Goal: Transaction & Acquisition: Book appointment/travel/reservation

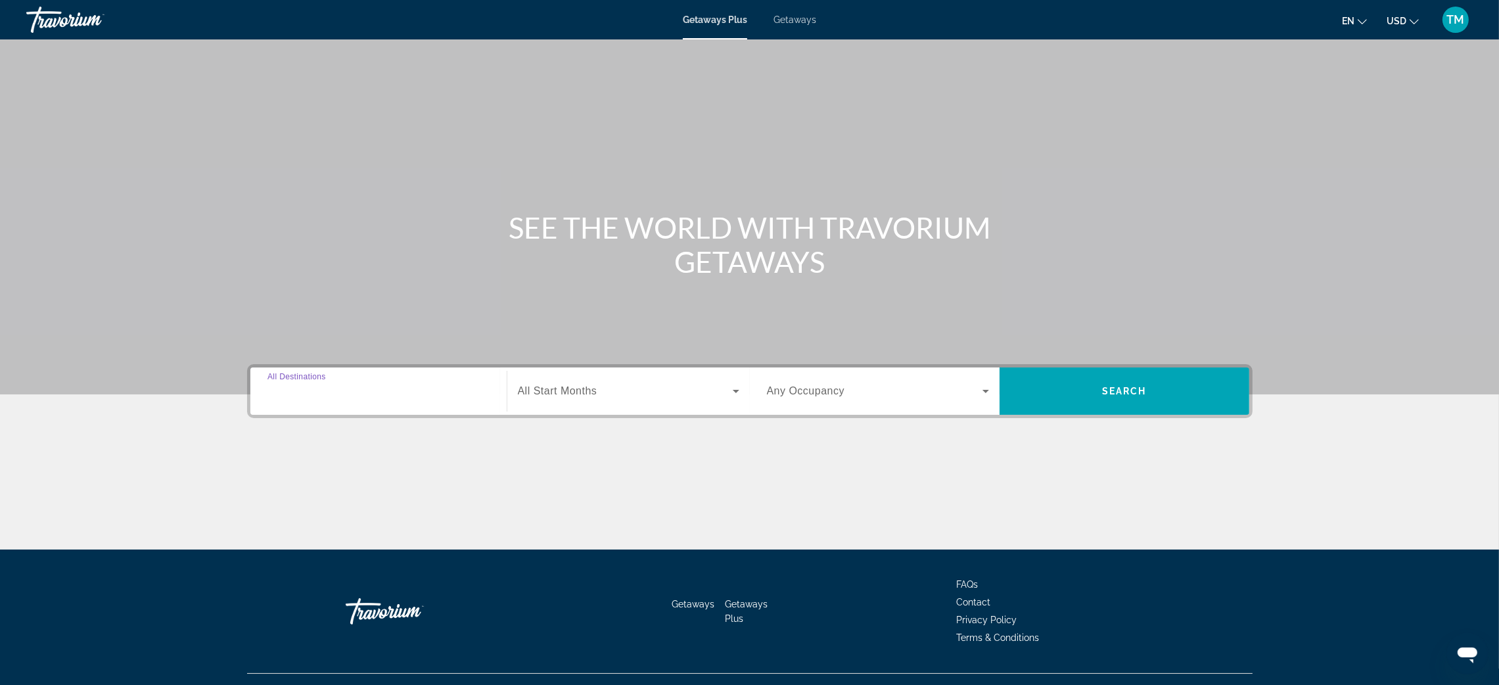
click at [407, 396] on input "Destination All Destinations" at bounding box center [378, 392] width 222 height 16
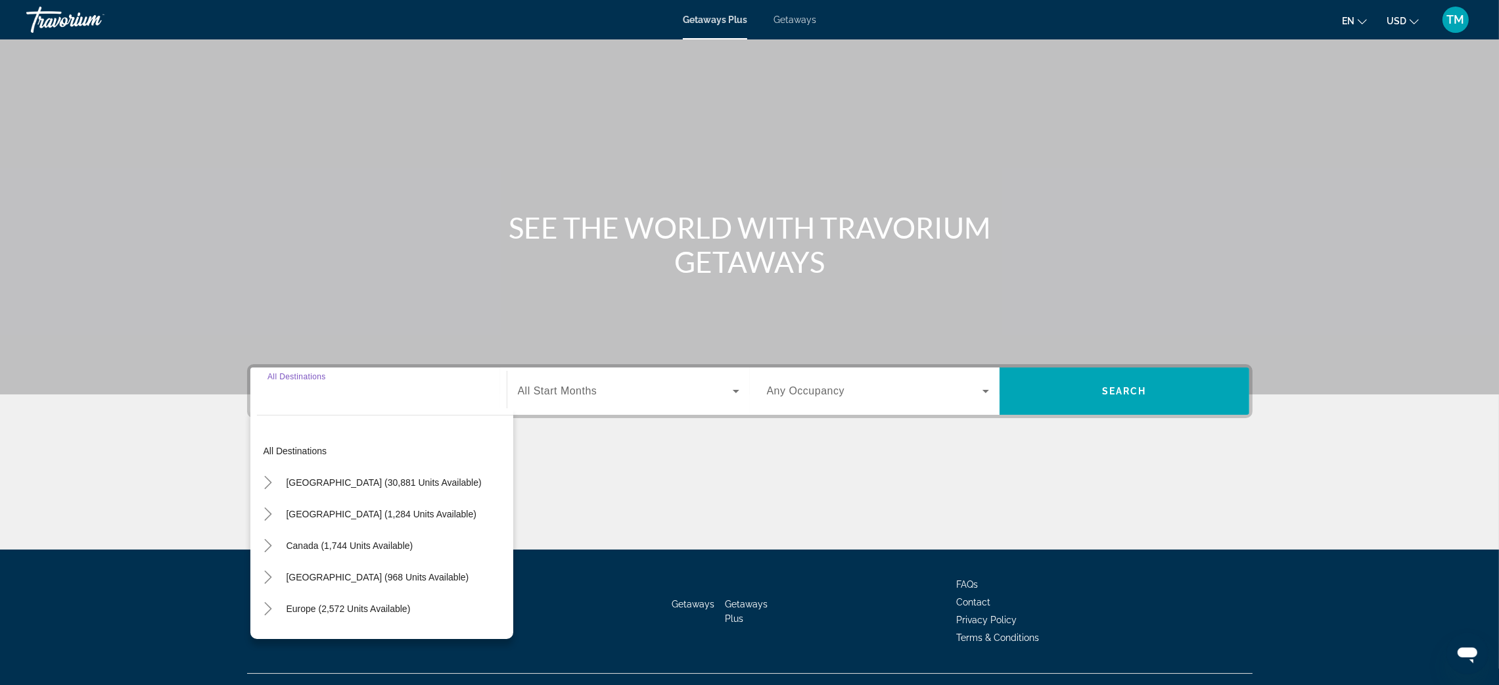
scroll to position [25, 0]
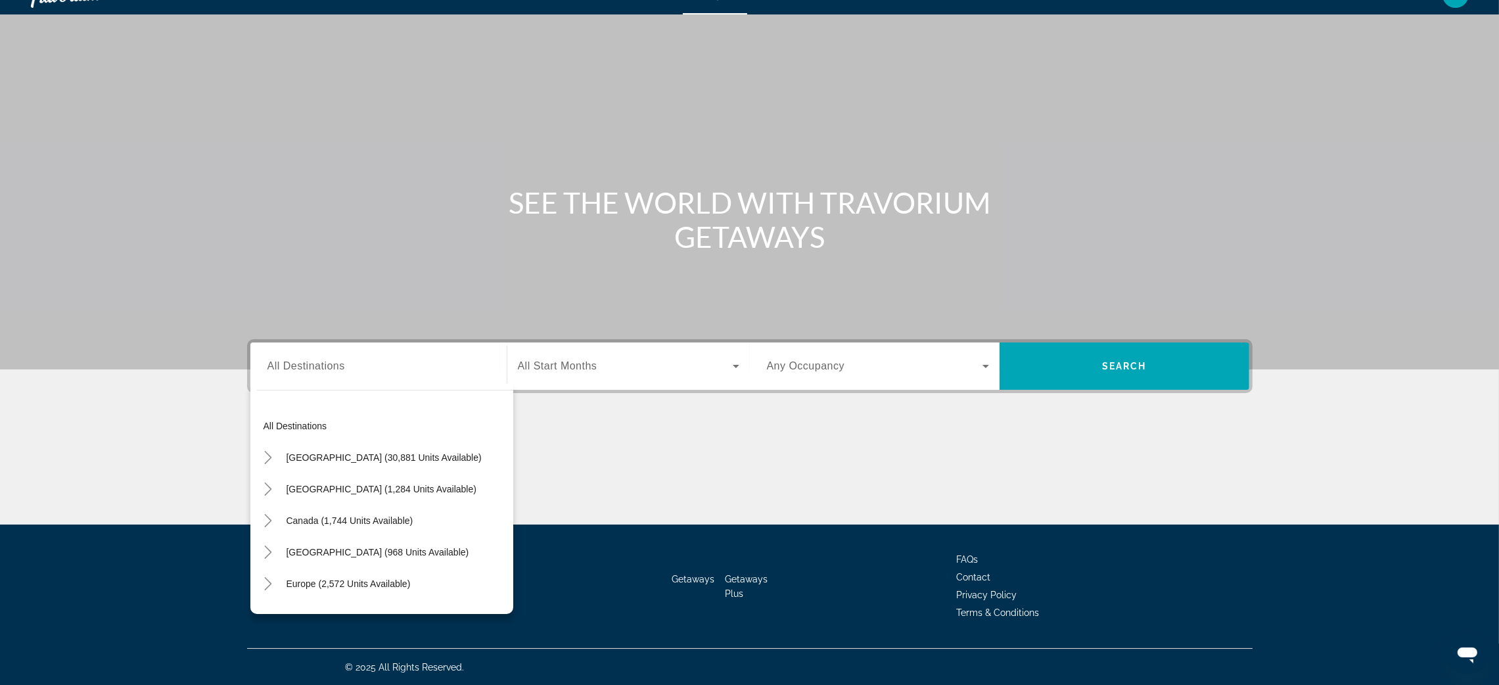
click at [591, 444] on div "Main content" at bounding box center [749, 475] width 1005 height 99
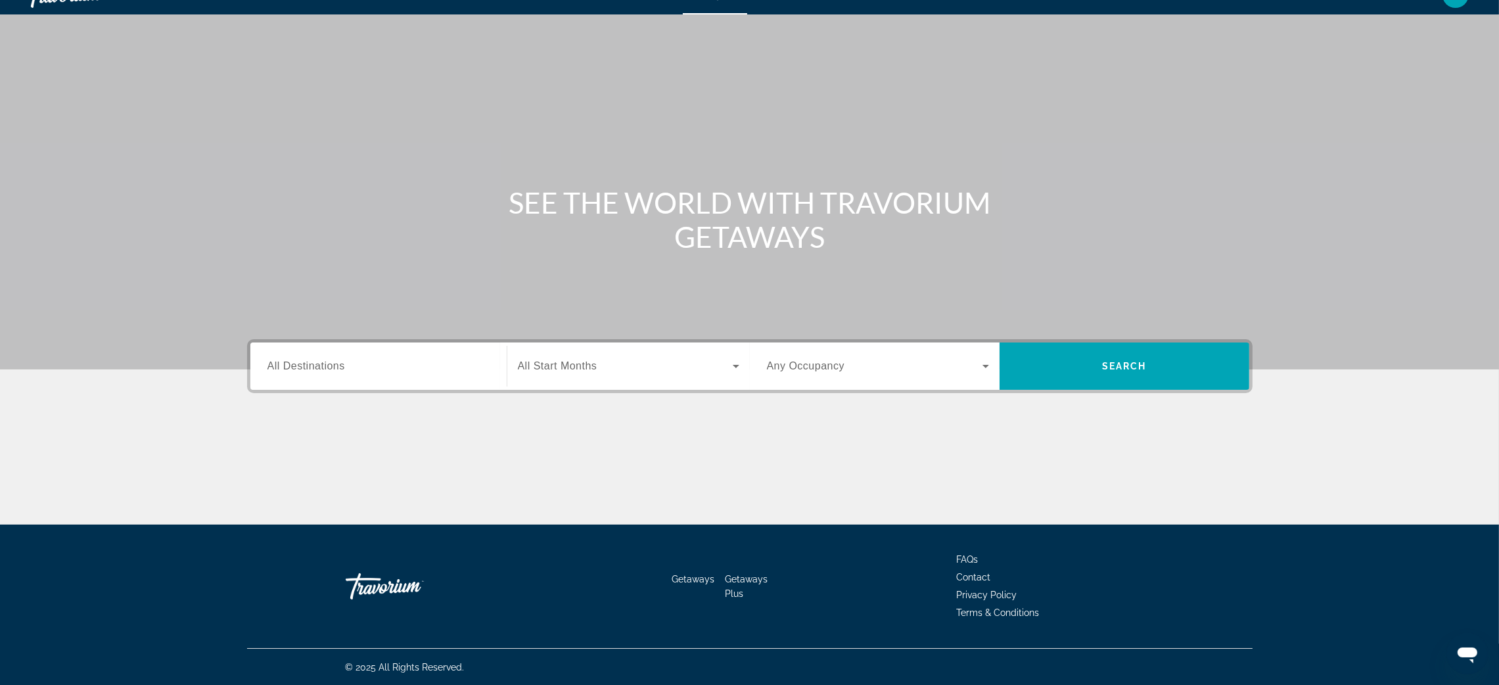
scroll to position [0, 0]
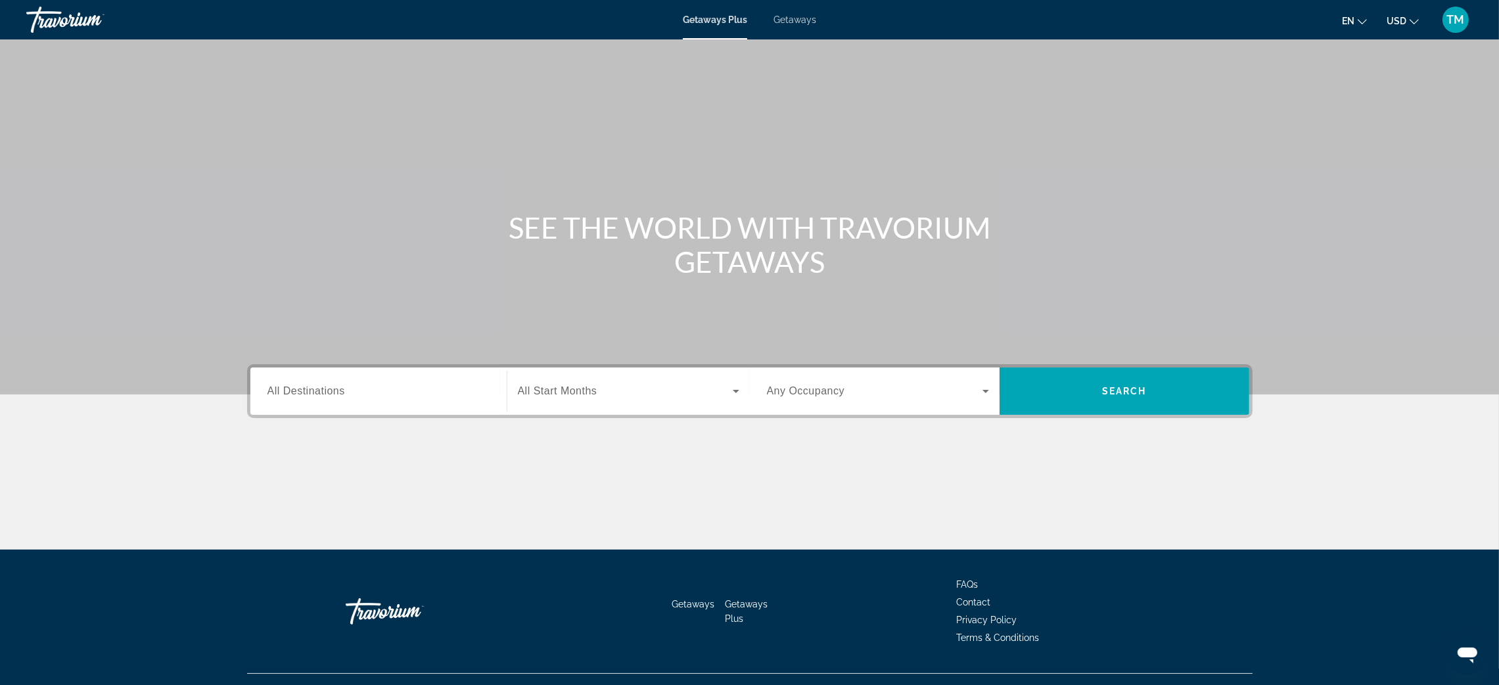
click at [786, 21] on span "Getaways" at bounding box center [795, 19] width 43 height 11
click at [689, 605] on span "Getaways" at bounding box center [693, 604] width 43 height 11
click at [693, 599] on span "Getaways" at bounding box center [693, 604] width 43 height 11
click at [1389, 39] on div "Error Access denied." at bounding box center [1433, 32] width 116 height 49
click at [1465, 16] on div "TM" at bounding box center [1456, 20] width 26 height 26
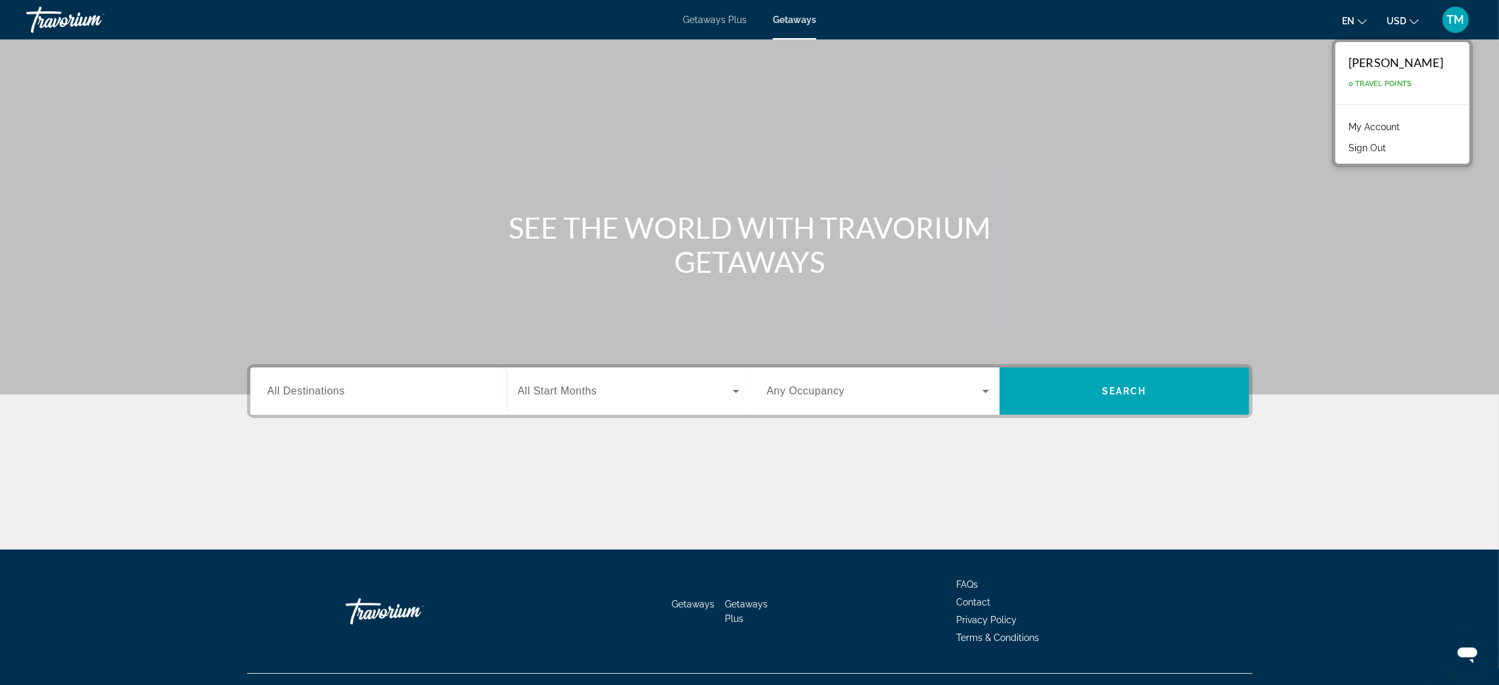
click at [1403, 60] on div "Toni Mejias" at bounding box center [1396, 62] width 95 height 14
click at [1397, 129] on link "My Account" at bounding box center [1374, 126] width 64 height 17
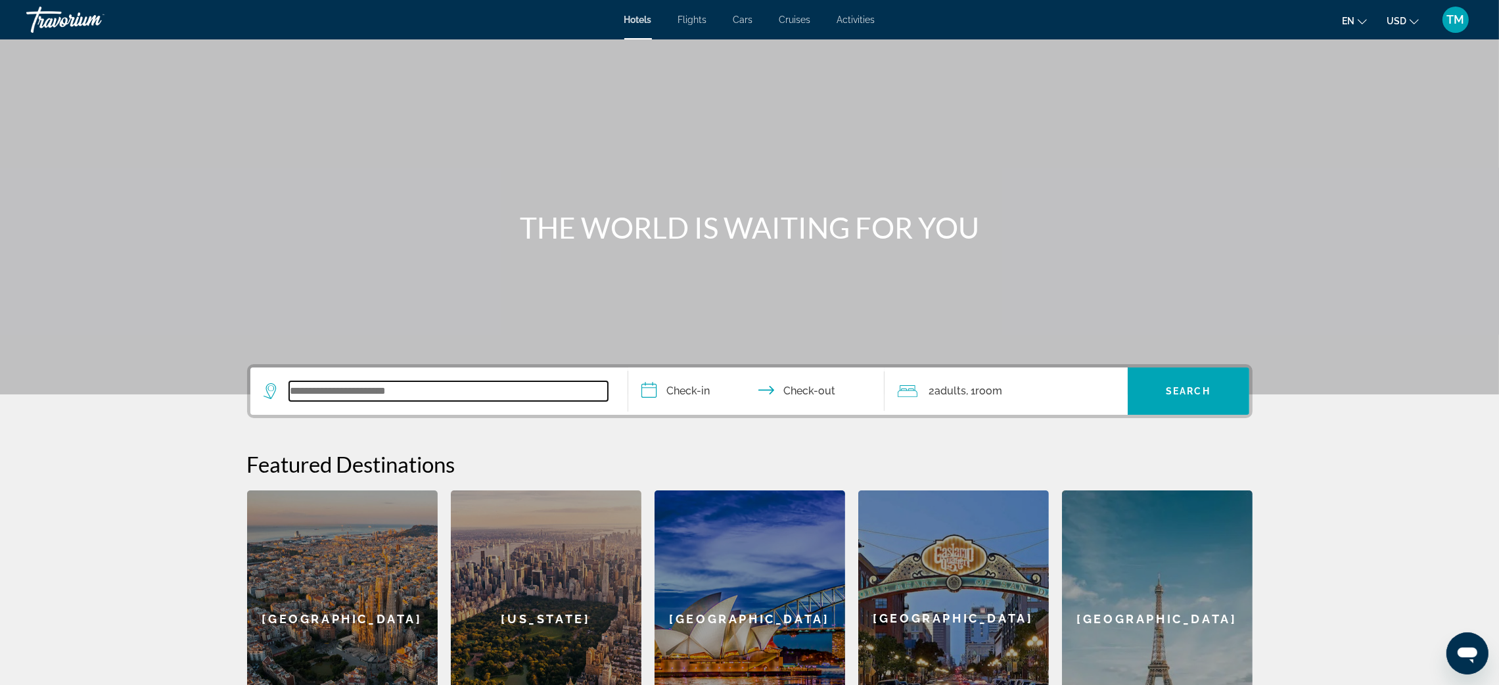
click at [436, 388] on input "Search widget" at bounding box center [448, 391] width 319 height 20
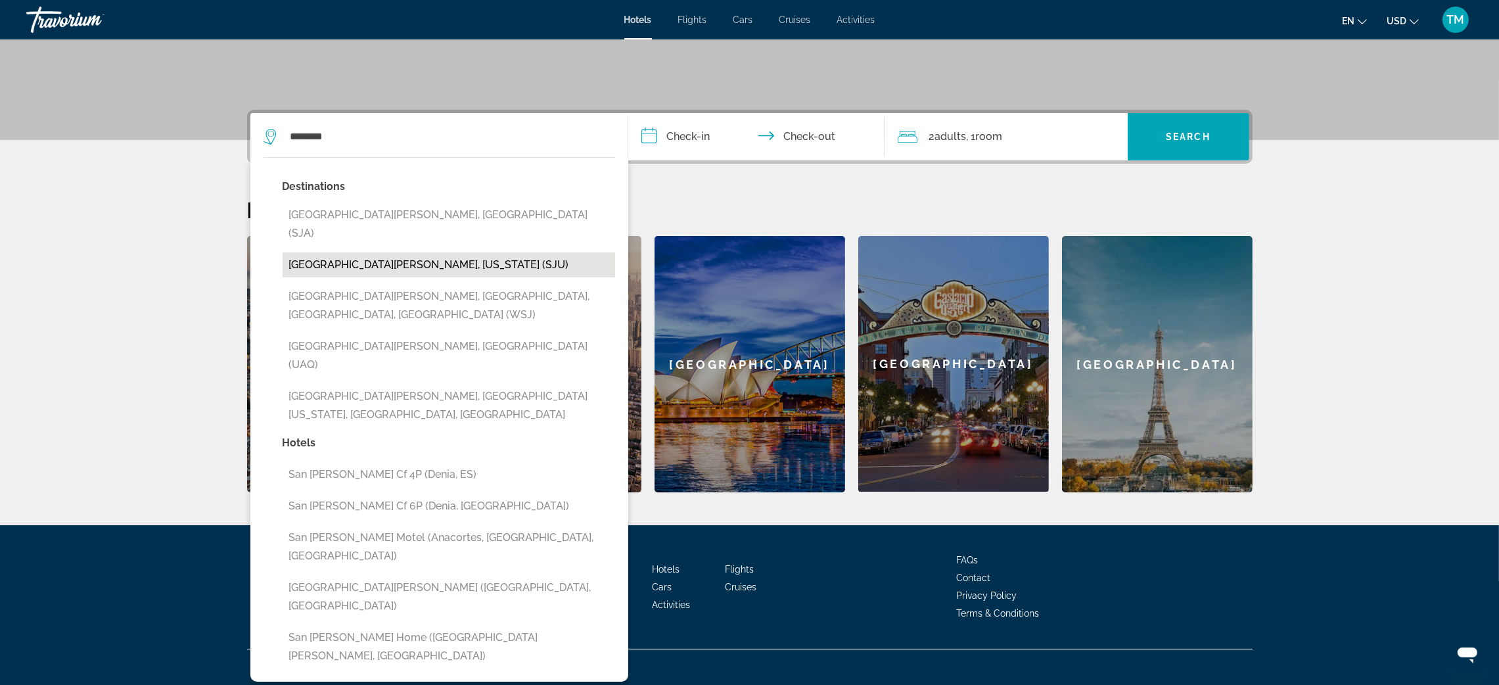
click at [432, 252] on button "[GEOGRAPHIC_DATA][PERSON_NAME], [US_STATE] (SJU)" at bounding box center [449, 264] width 333 height 25
type input "**********"
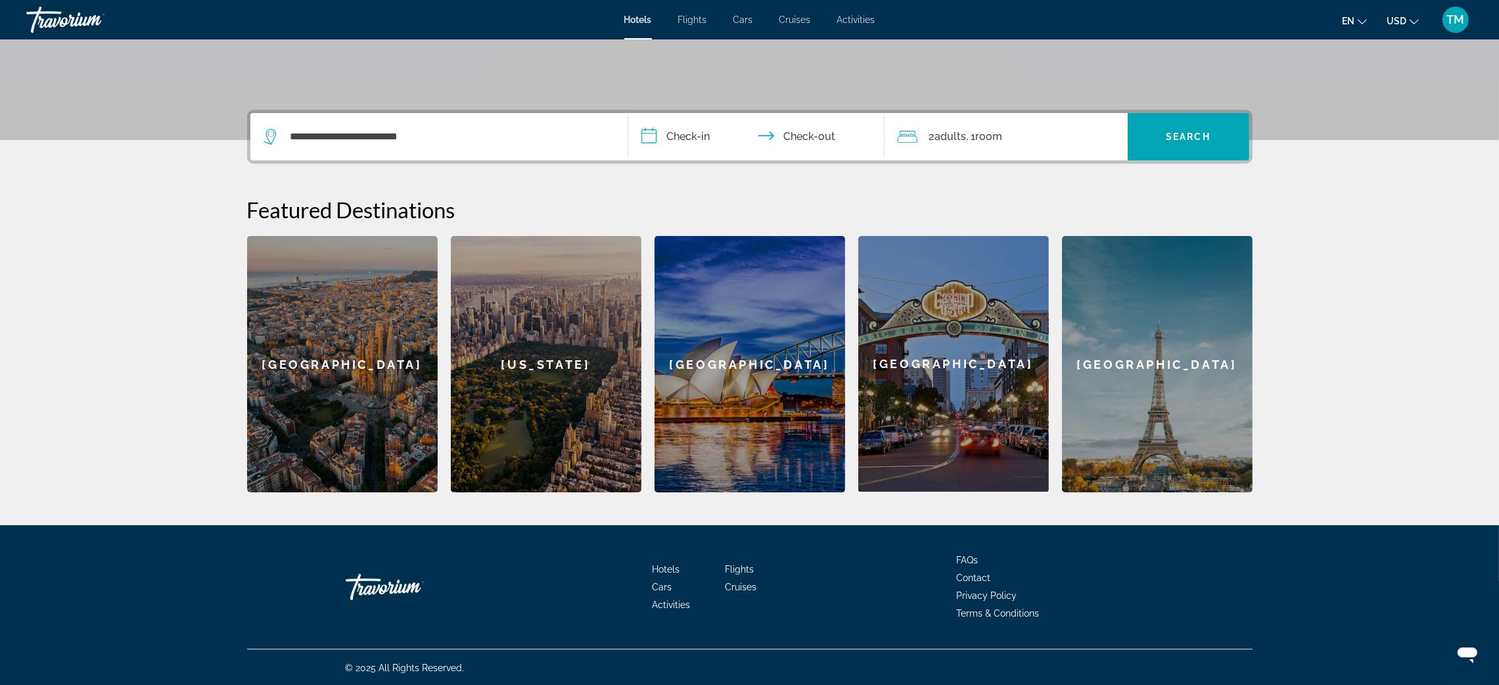
click at [697, 124] on input "**********" at bounding box center [759, 138] width 262 height 51
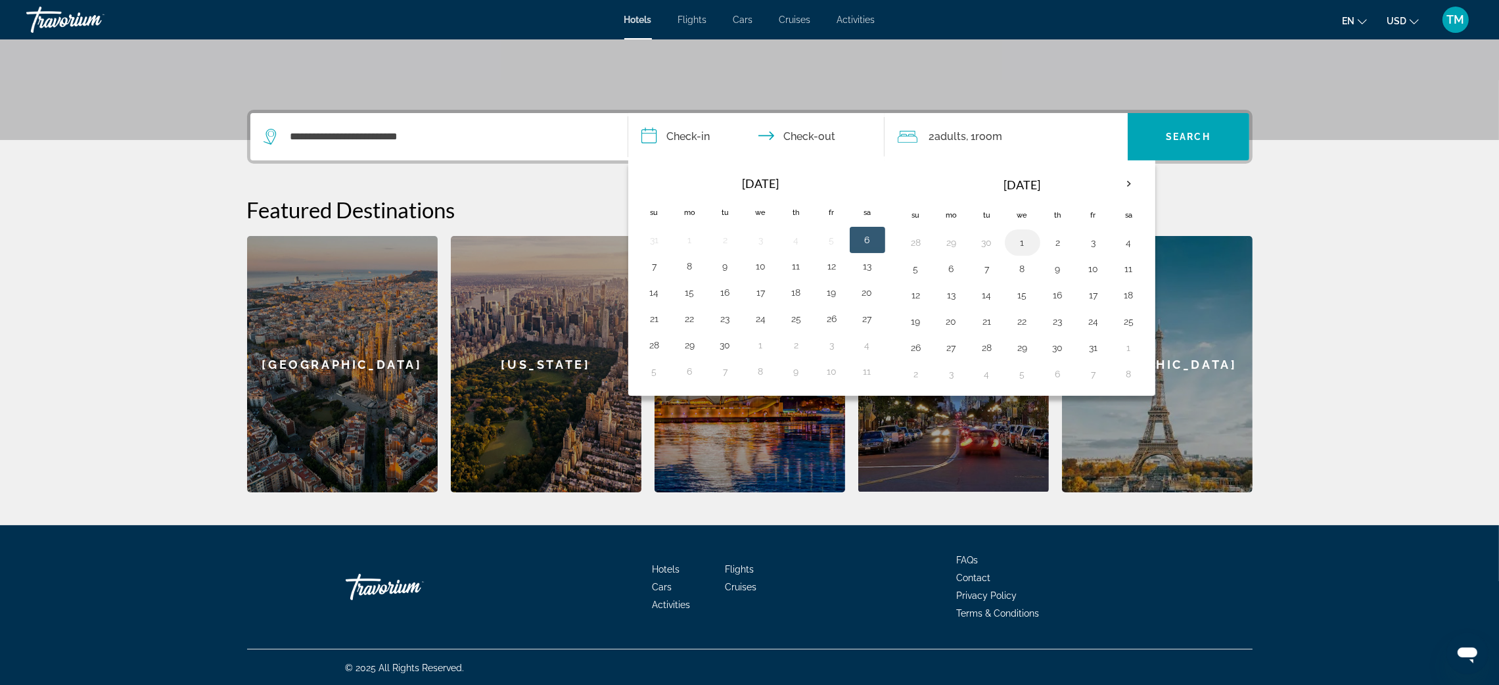
click at [1027, 247] on button "1" at bounding box center [1022, 242] width 21 height 18
click at [913, 262] on button "5" at bounding box center [916, 269] width 21 height 18
type input "**********"
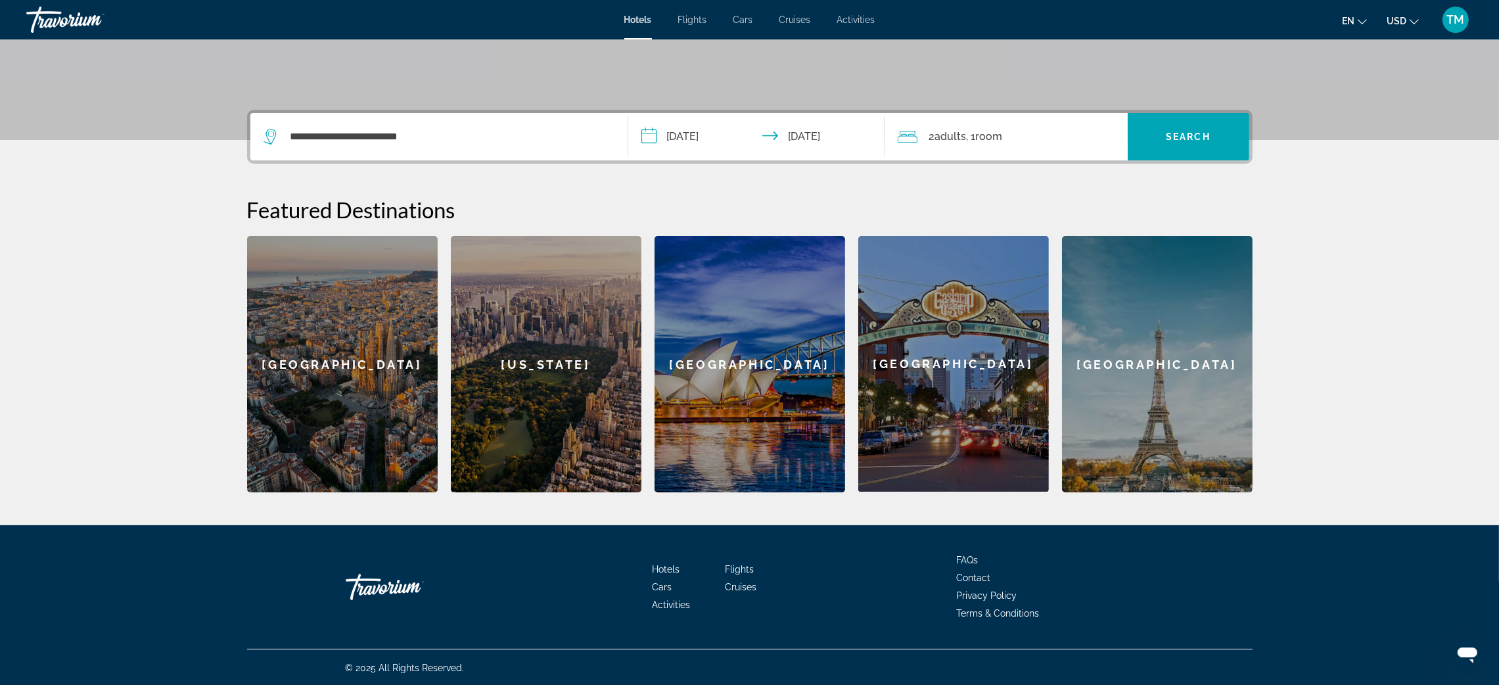
click at [967, 140] on span ", 1 Room rooms" at bounding box center [985, 136] width 36 height 18
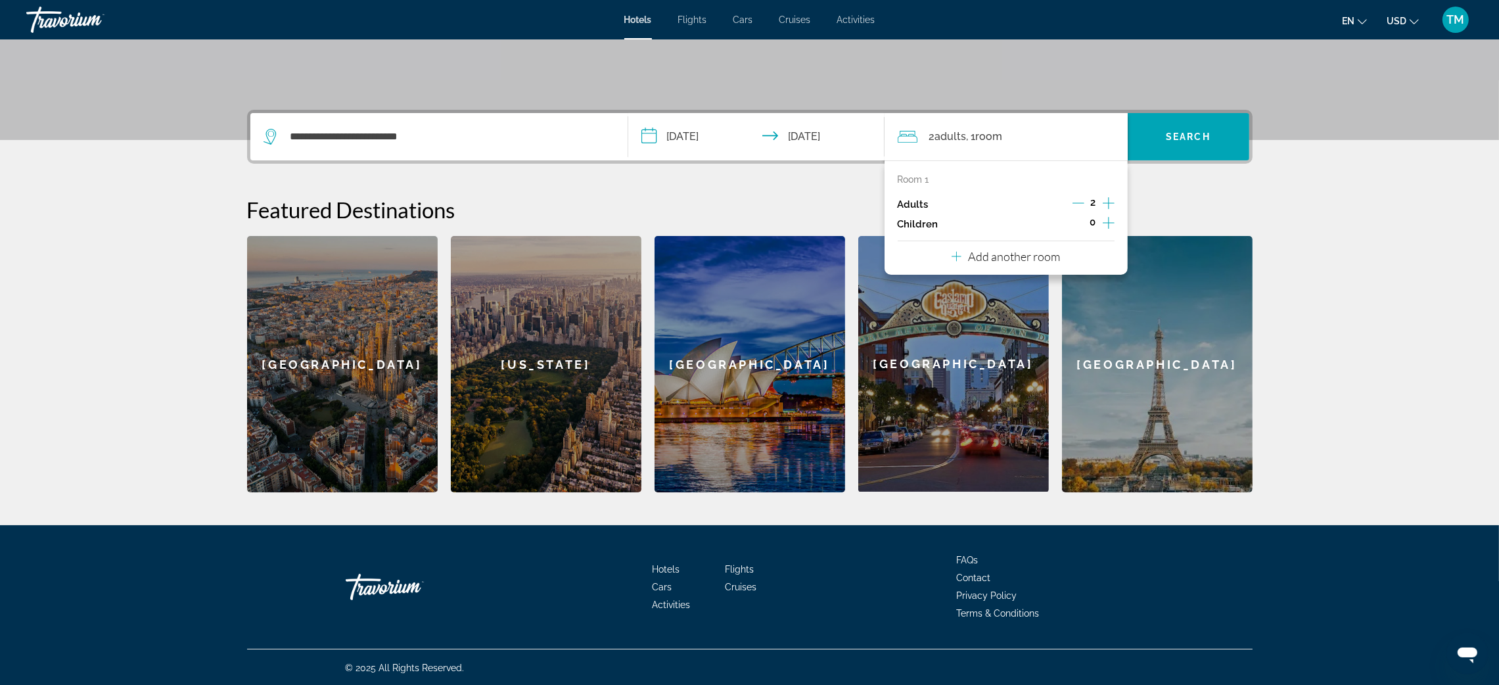
click at [1113, 217] on icon "Increment children" at bounding box center [1109, 223] width 12 height 16
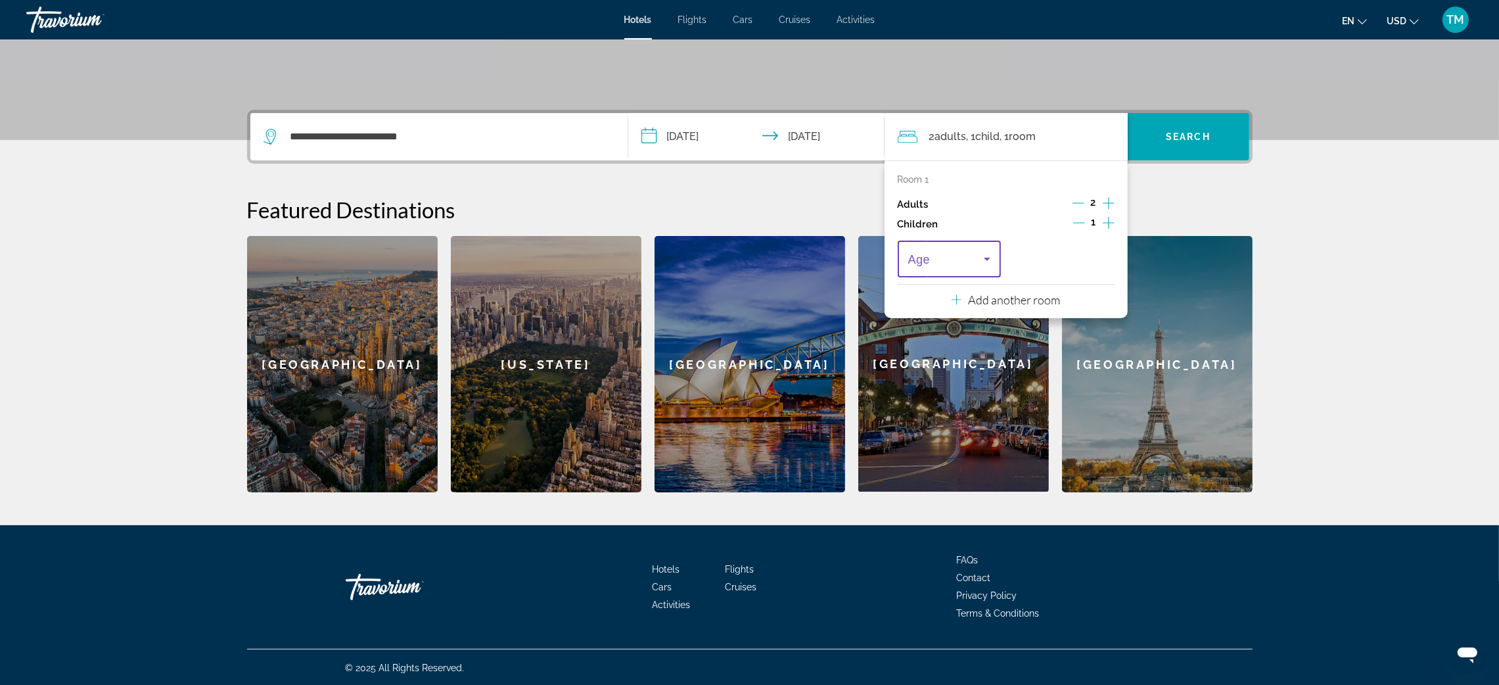
click at [984, 254] on icon "Travelers: 2 adults, 1 child" at bounding box center [987, 259] width 16 height 16
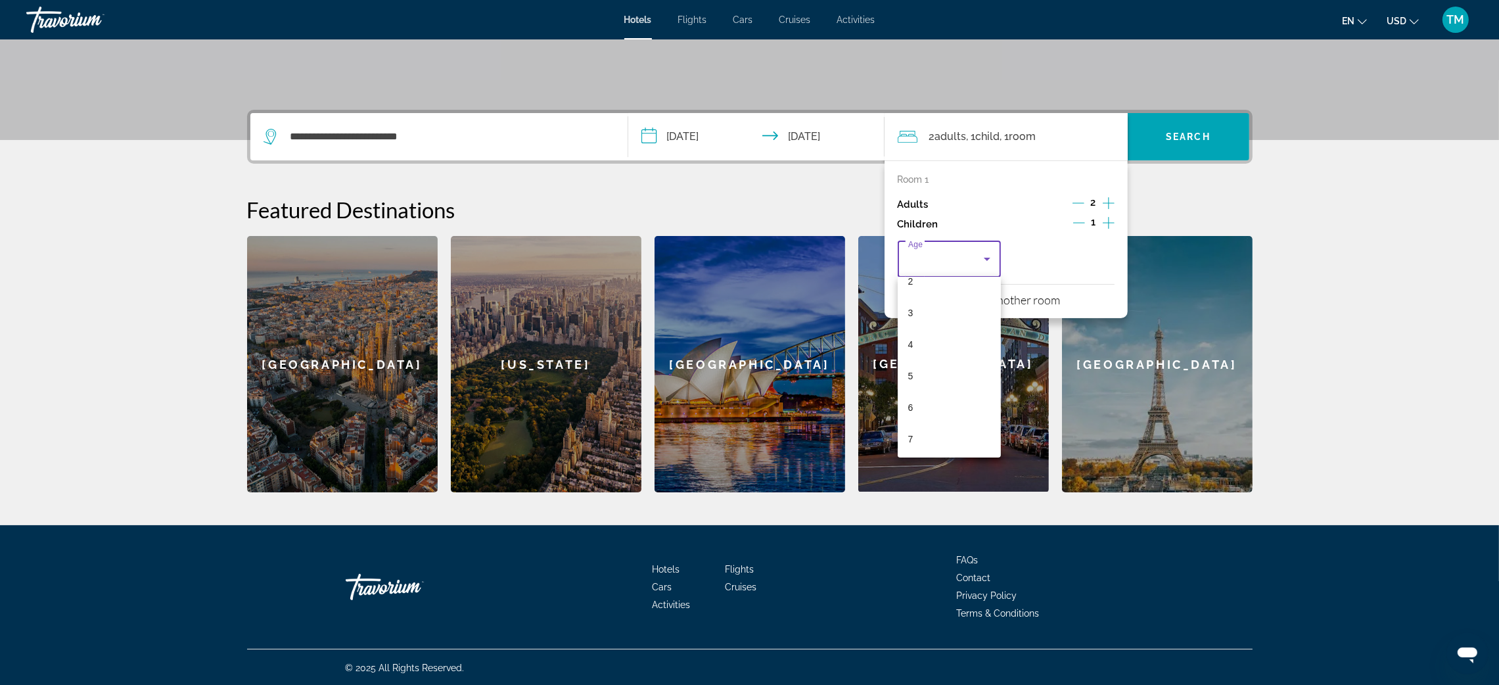
scroll to position [82, 0]
click at [938, 401] on mat-option "6" at bounding box center [950, 405] width 104 height 32
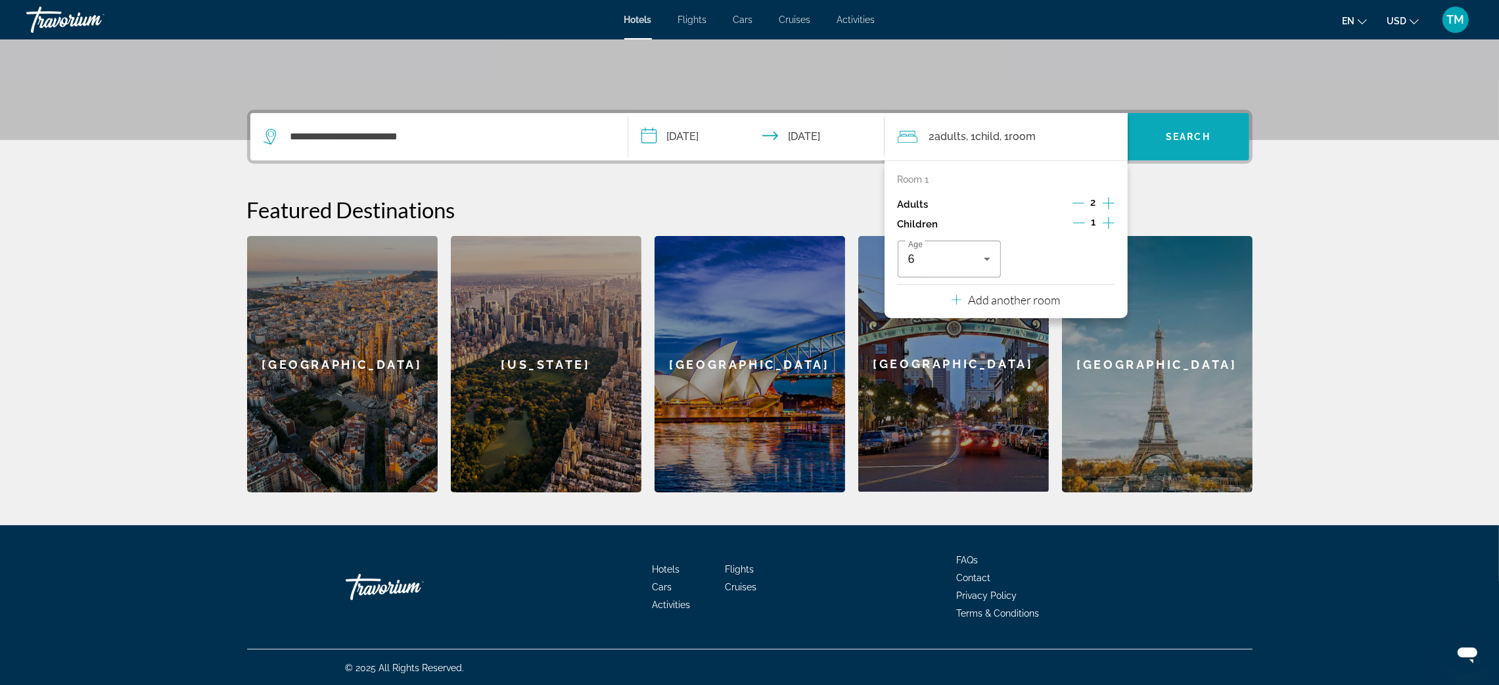
click at [1199, 132] on span "Search" at bounding box center [1188, 136] width 45 height 11
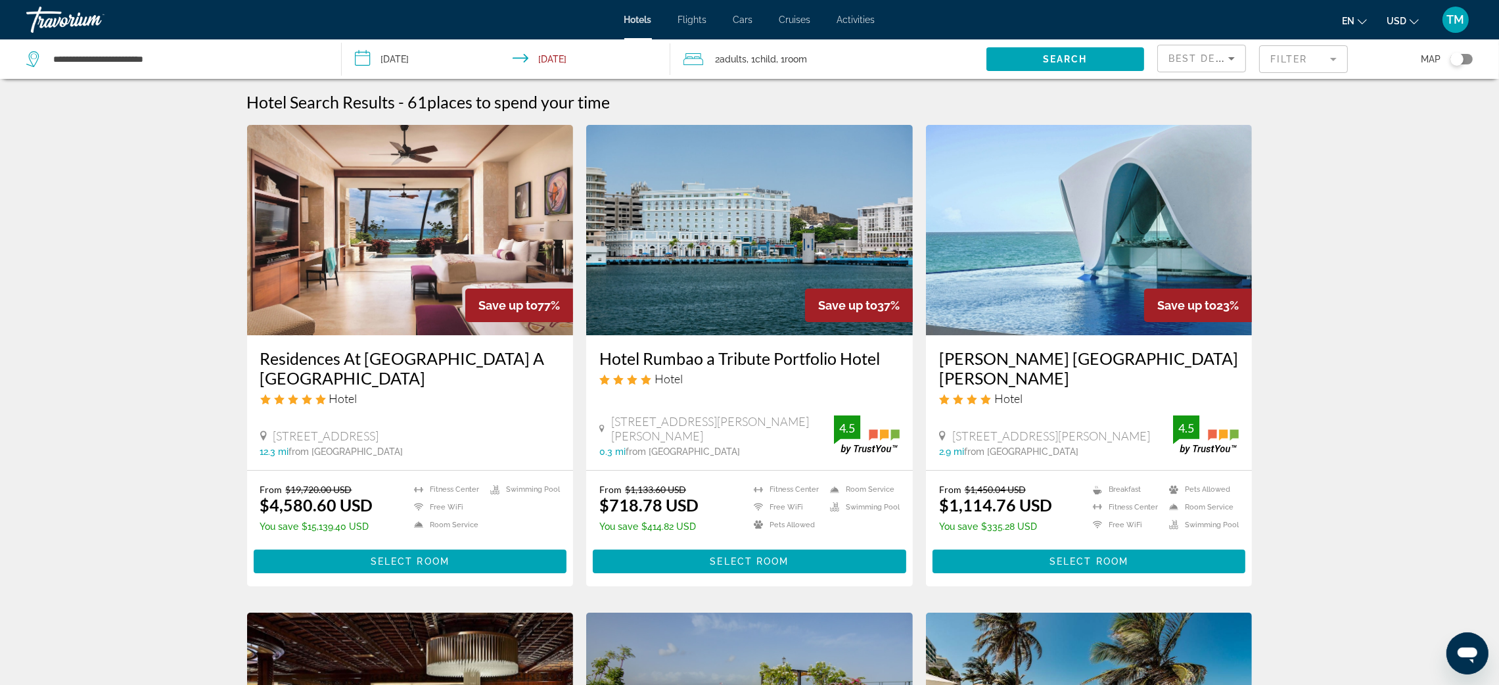
click at [1224, 60] on icon "Sort by" at bounding box center [1232, 59] width 16 height 16
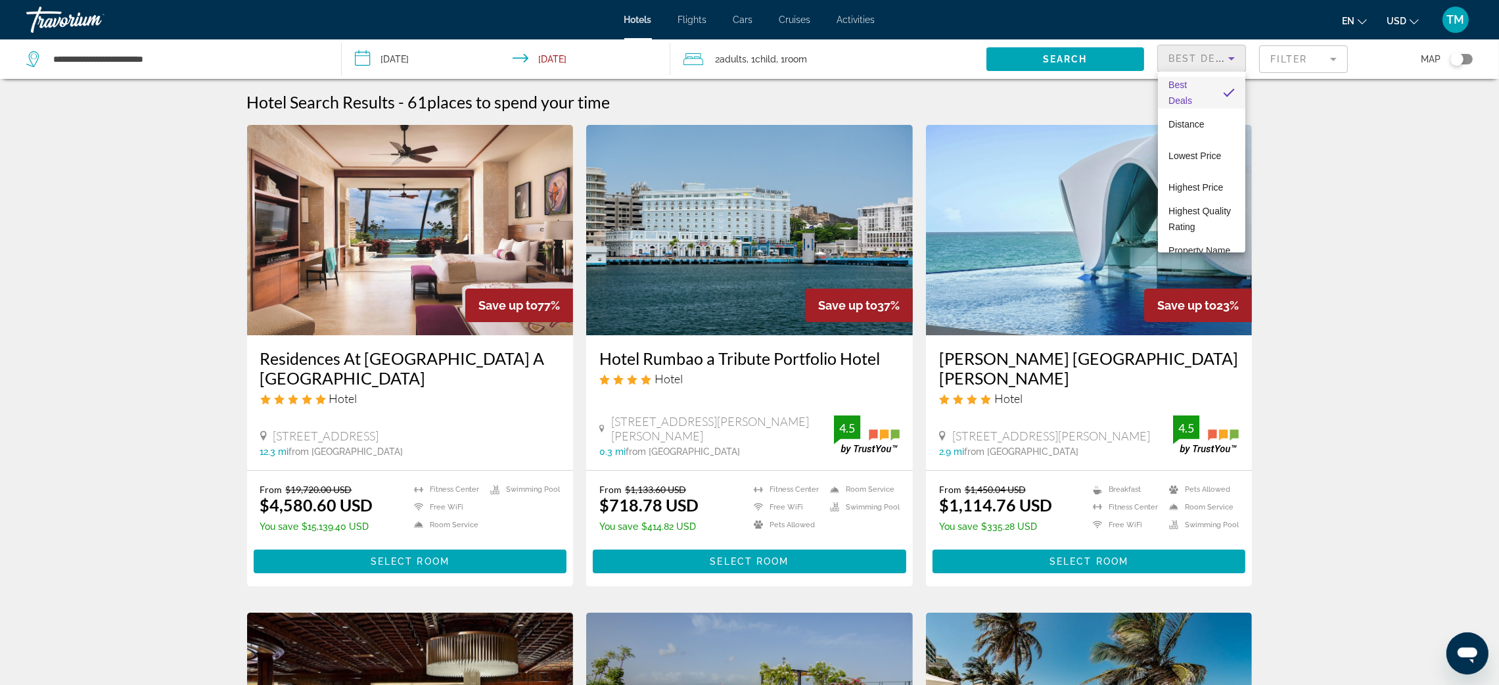
click at [1446, 124] on div at bounding box center [749, 342] width 1499 height 685
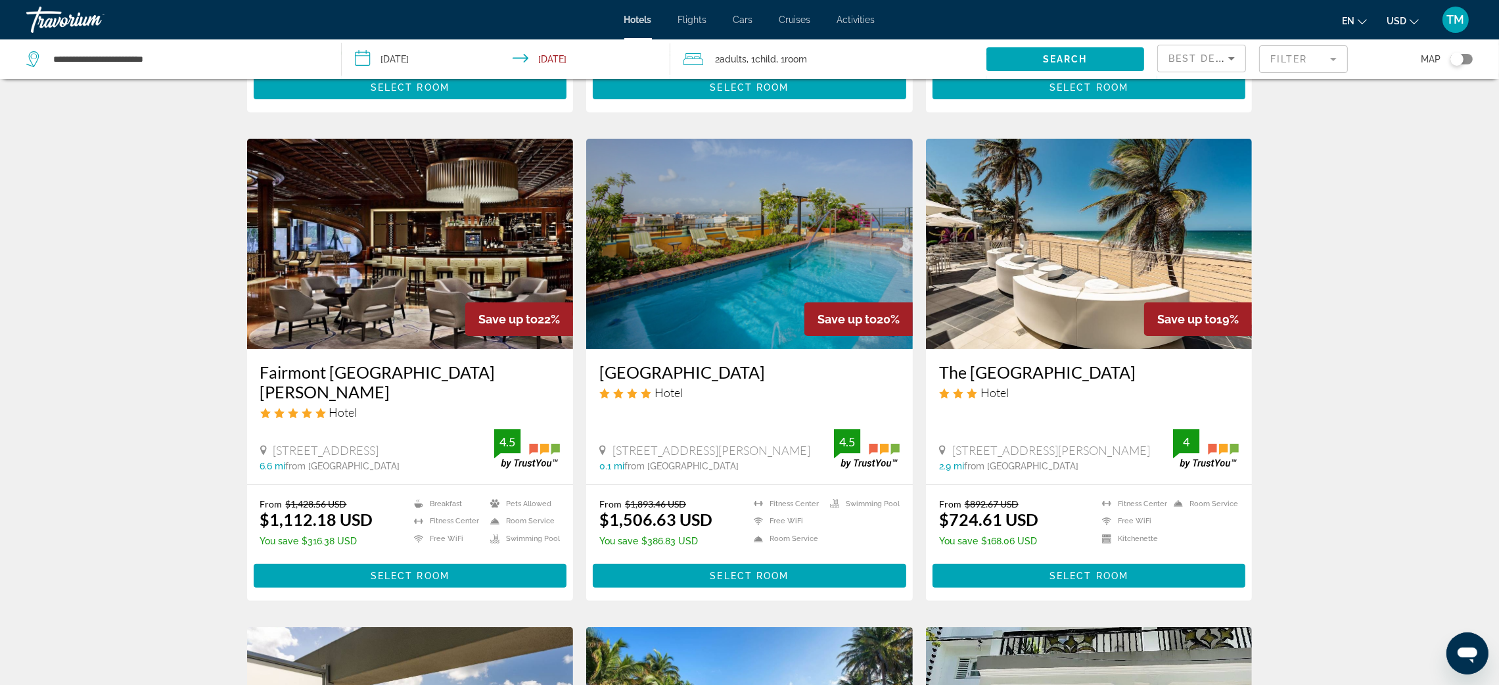
scroll to position [468, 0]
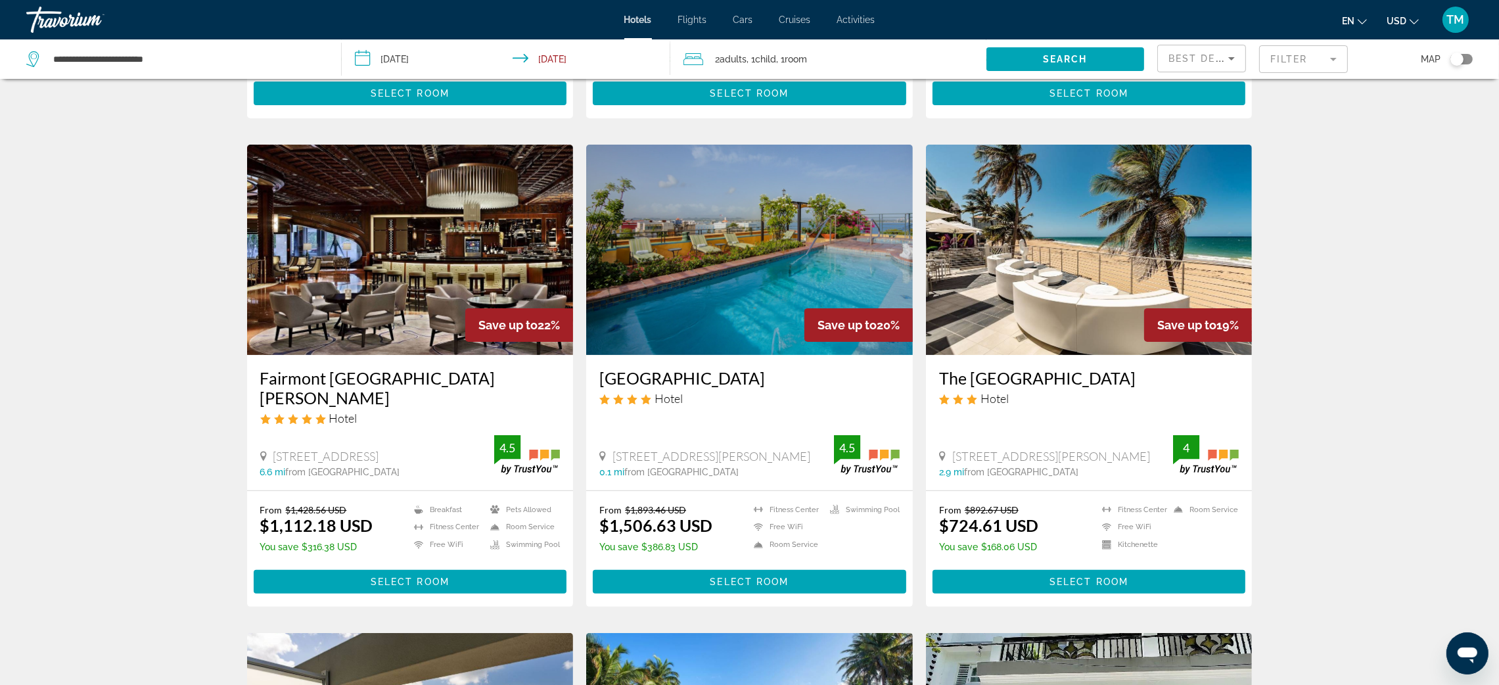
click at [1099, 318] on img "Main content" at bounding box center [1089, 250] width 327 height 210
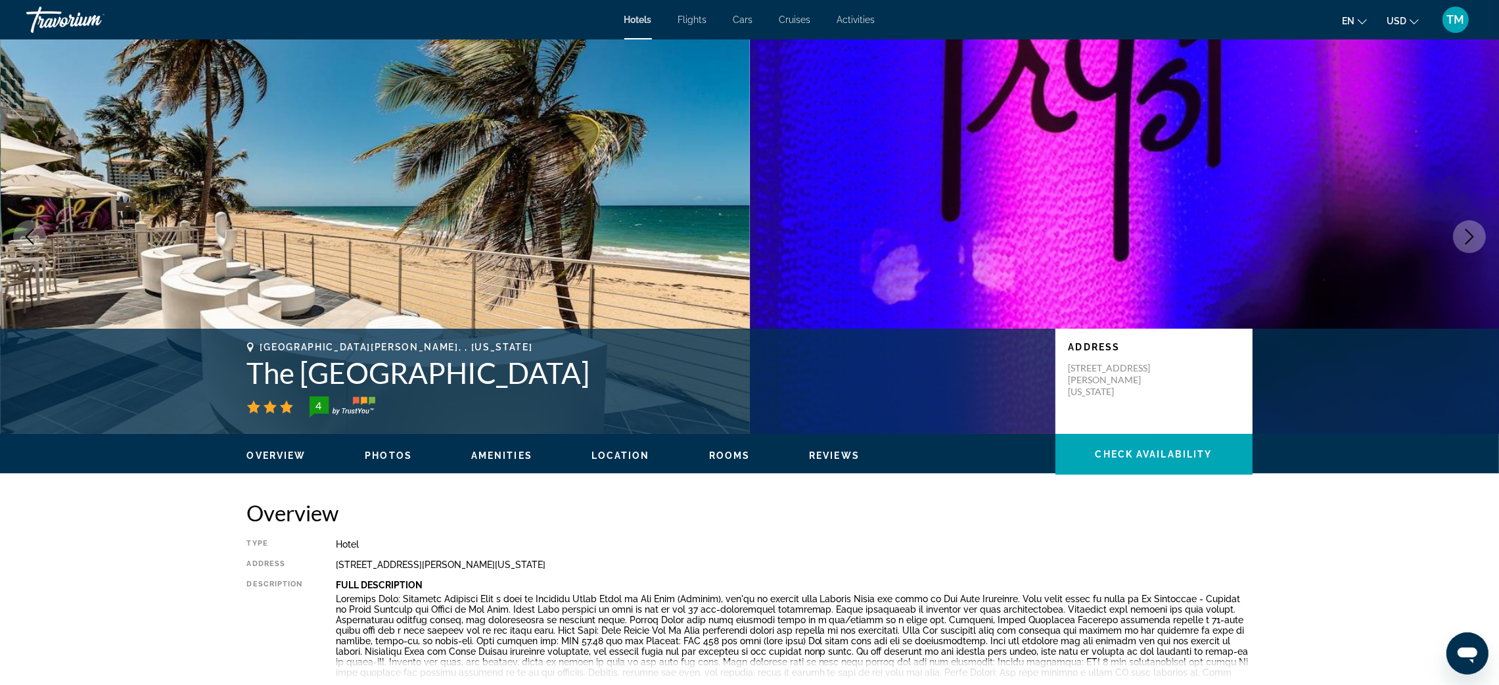
click at [384, 456] on span "Photos" at bounding box center [388, 455] width 47 height 11
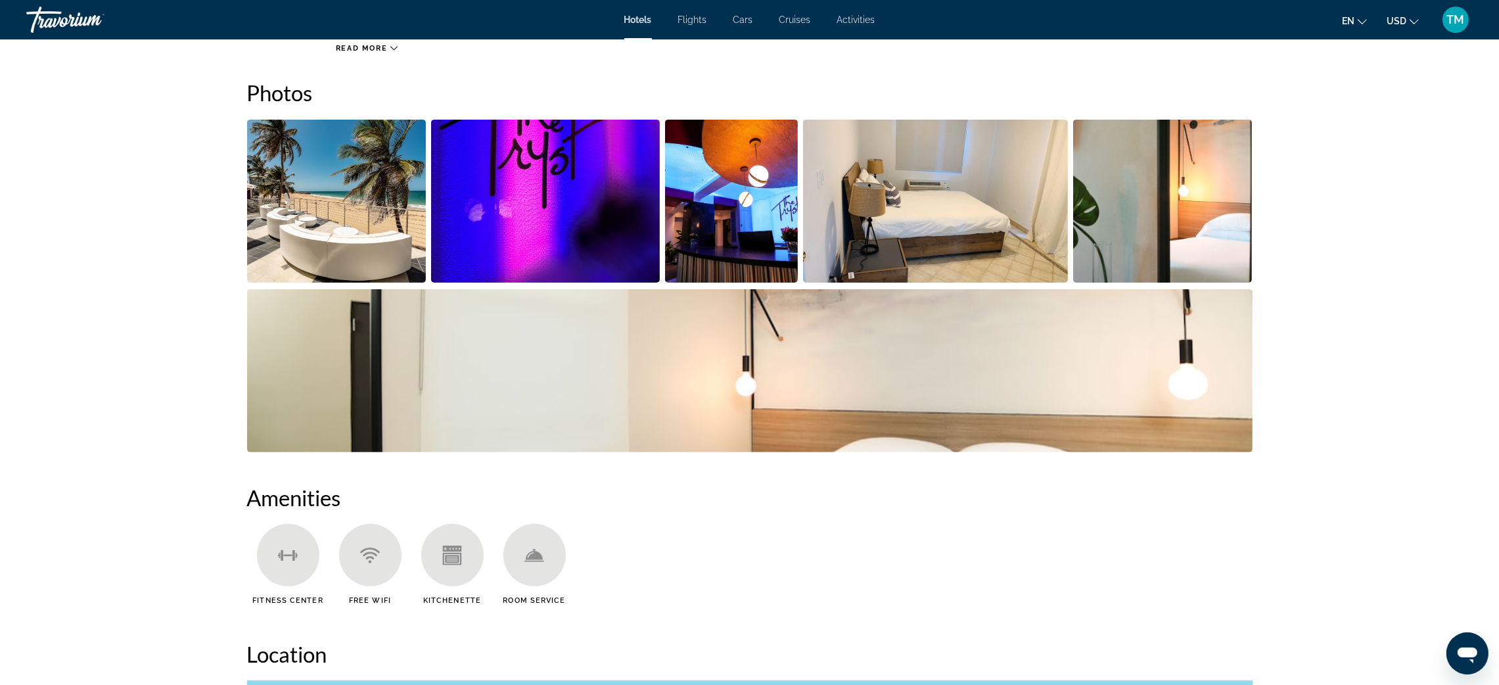
click at [293, 242] on img "Open full-screen image slider" at bounding box center [336, 201] width 179 height 163
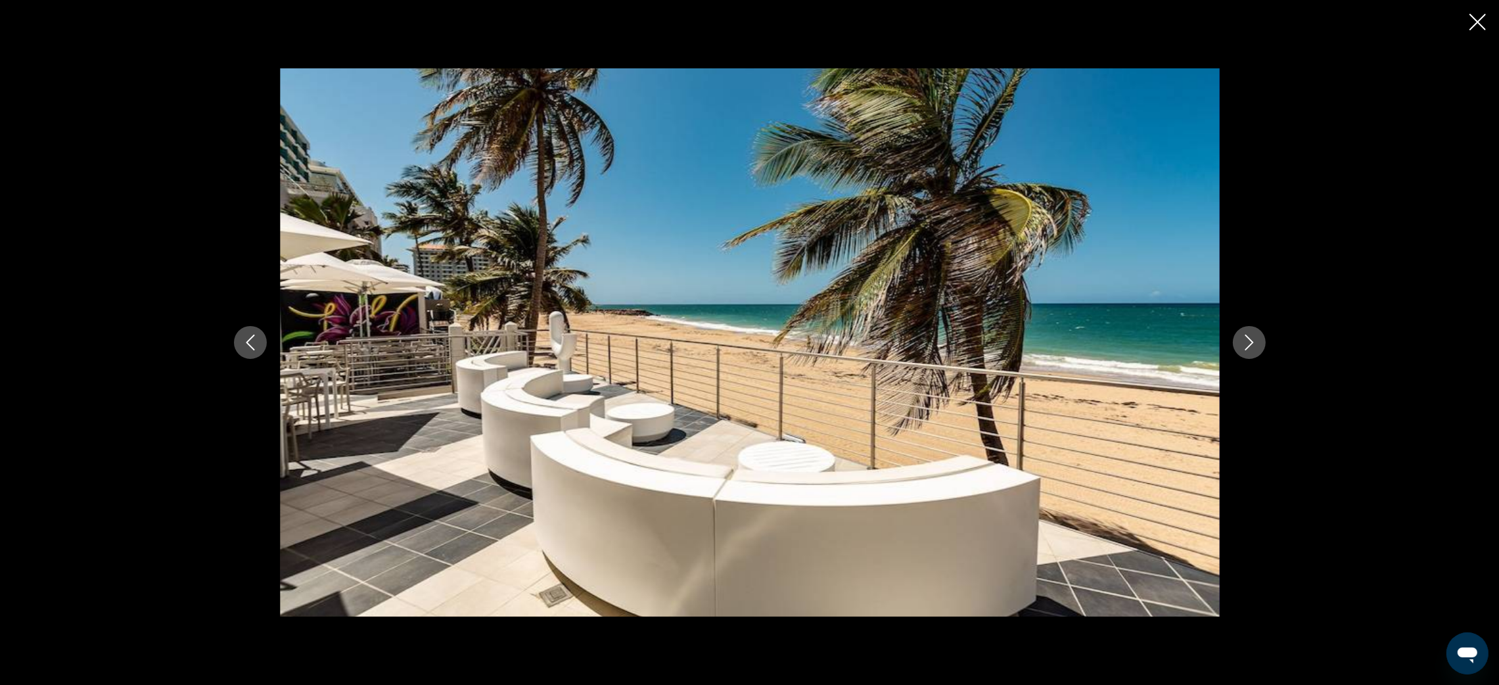
click at [1245, 339] on icon "Next image" at bounding box center [1249, 343] width 16 height 16
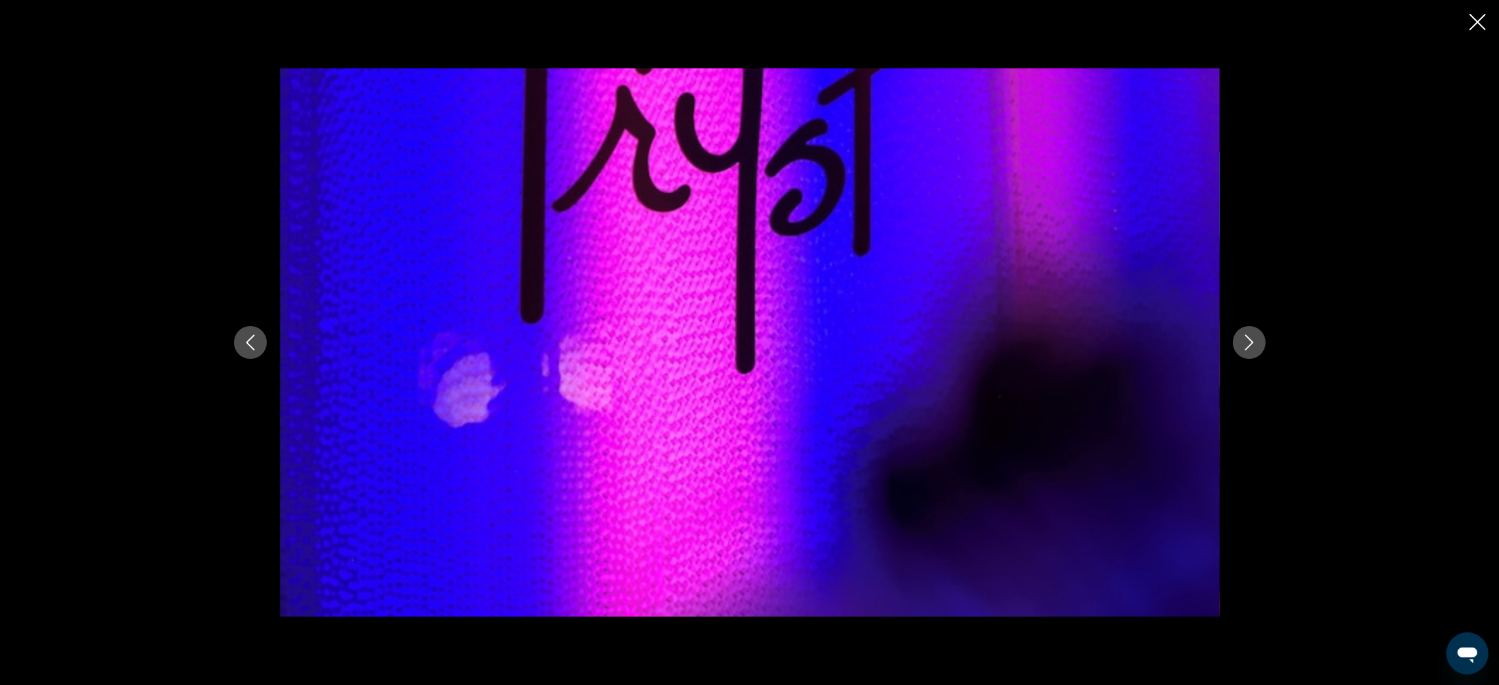
click at [1245, 339] on icon "Next image" at bounding box center [1249, 343] width 16 height 16
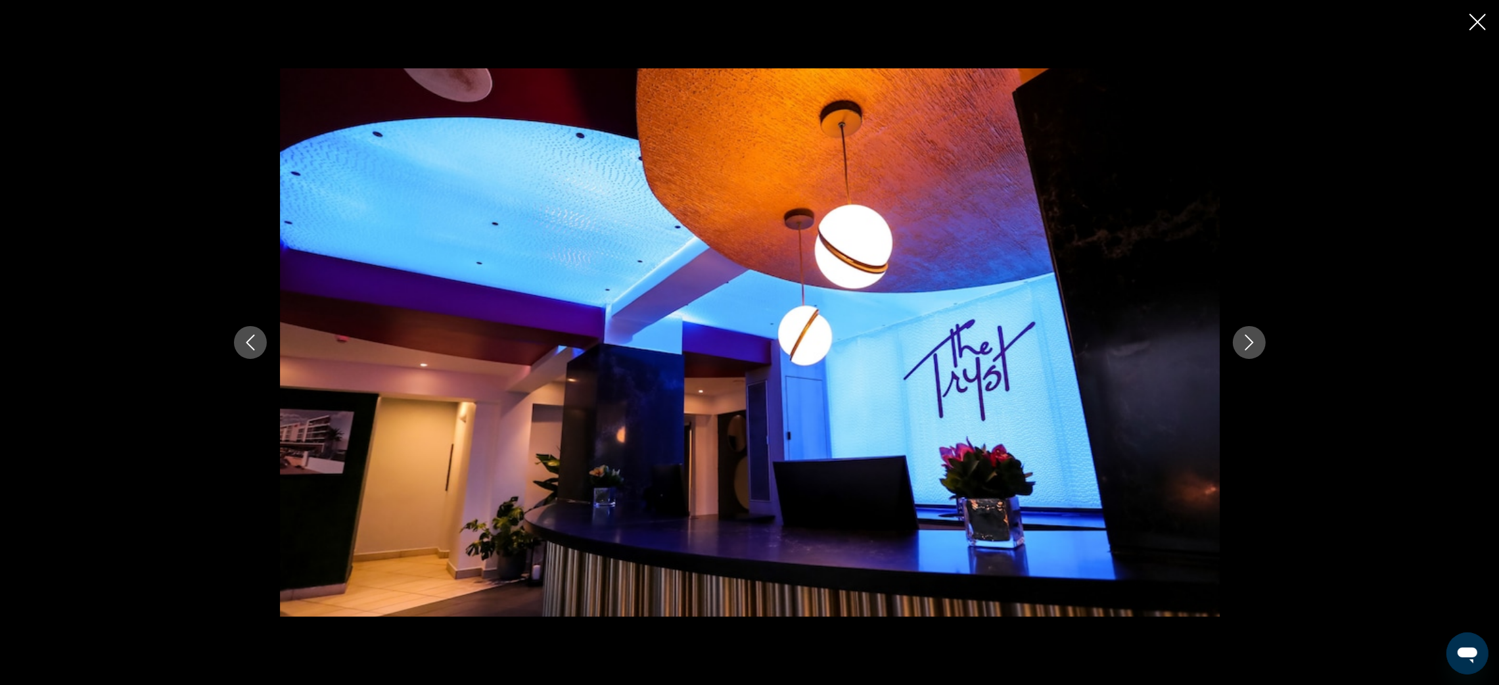
click at [1245, 339] on icon "Next image" at bounding box center [1249, 343] width 16 height 16
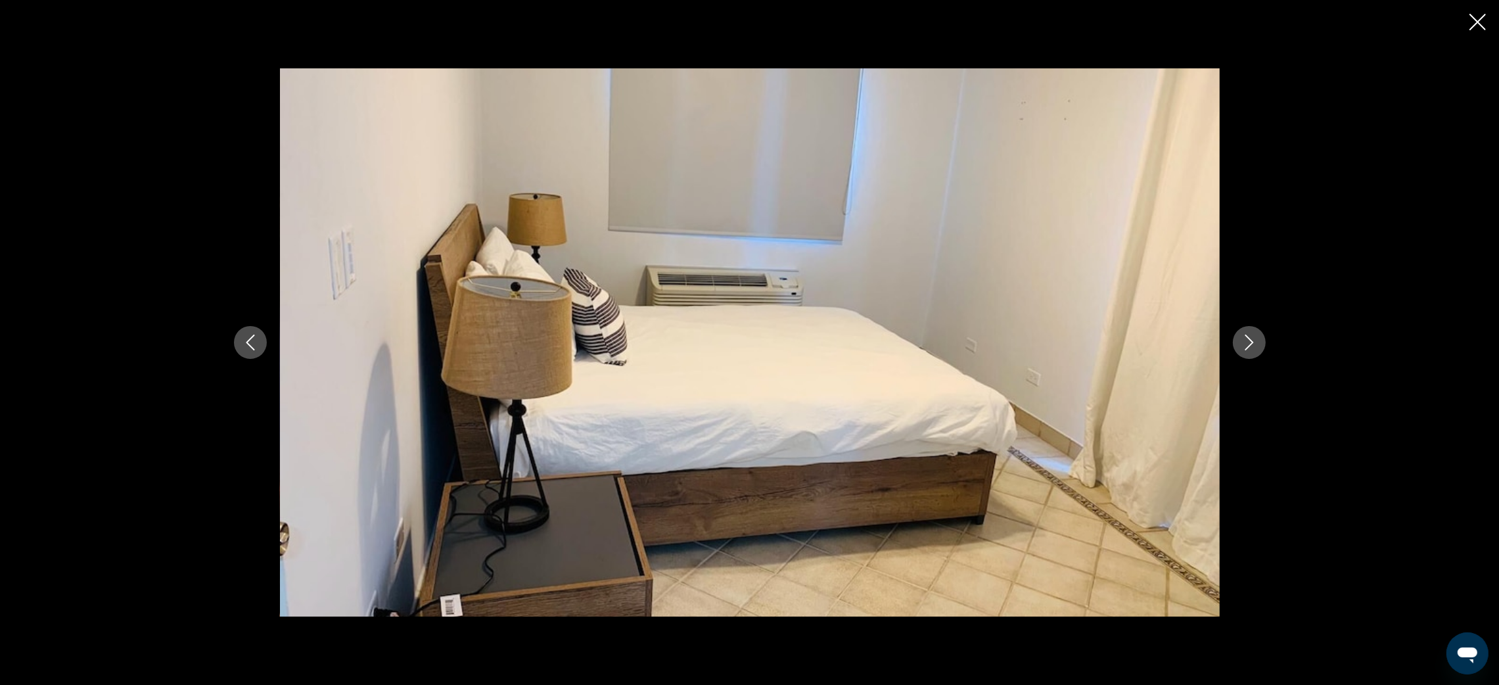
click at [1245, 339] on icon "Next image" at bounding box center [1249, 343] width 16 height 16
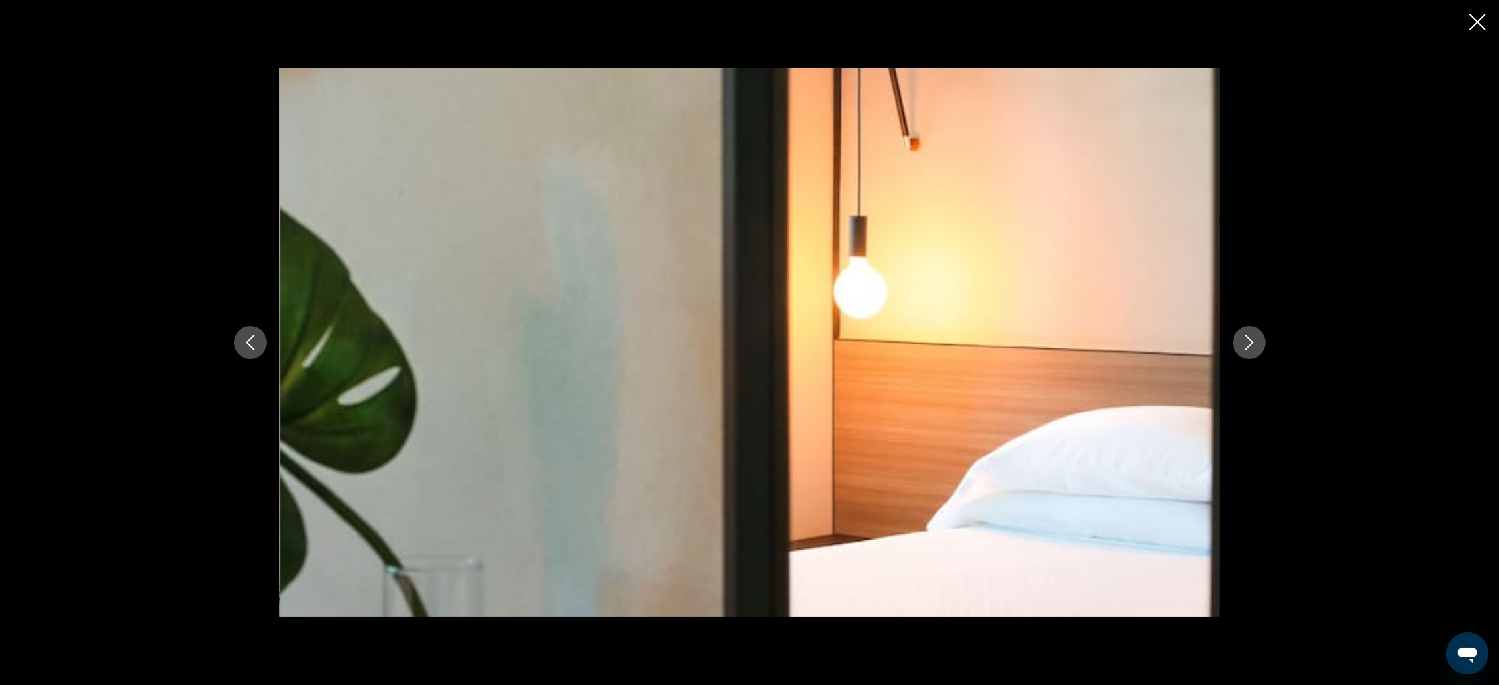
click at [1245, 339] on icon "Next image" at bounding box center [1249, 343] width 16 height 16
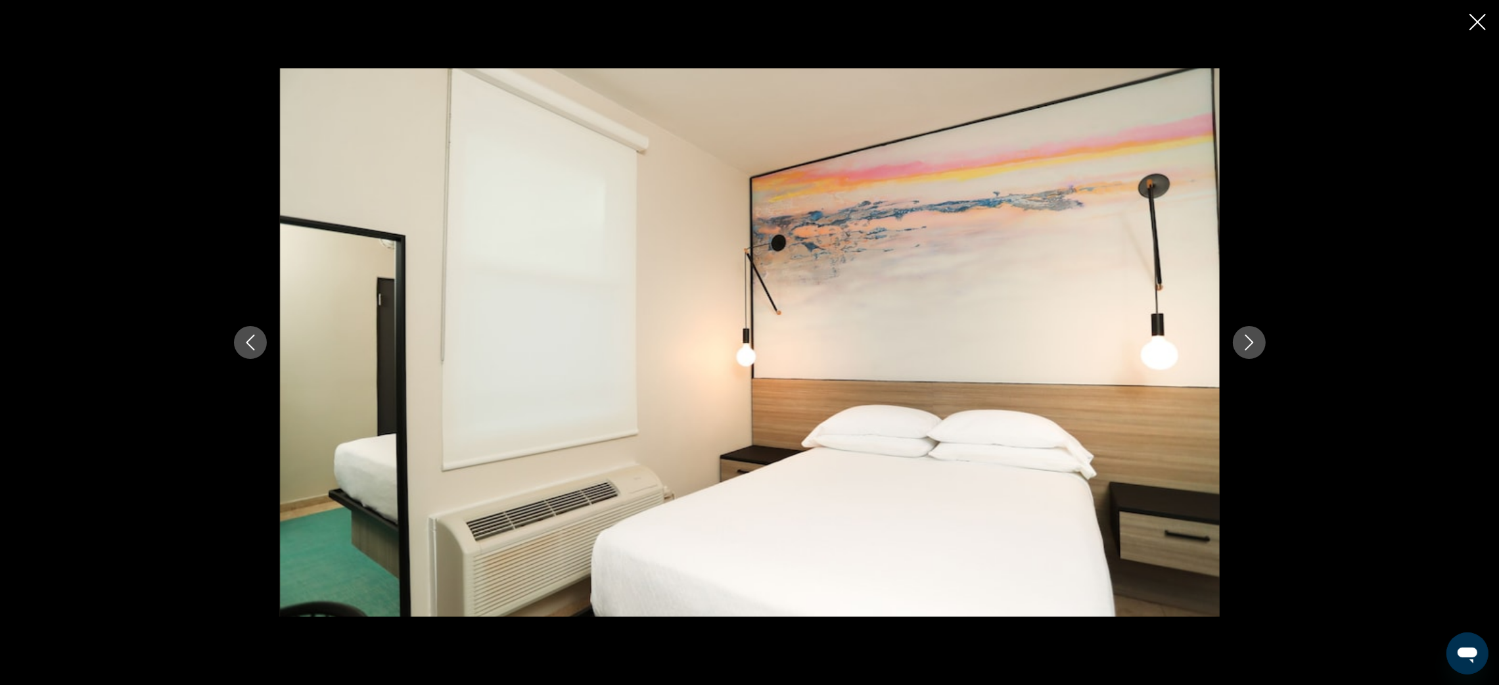
click at [1245, 339] on icon "Next image" at bounding box center [1249, 343] width 16 height 16
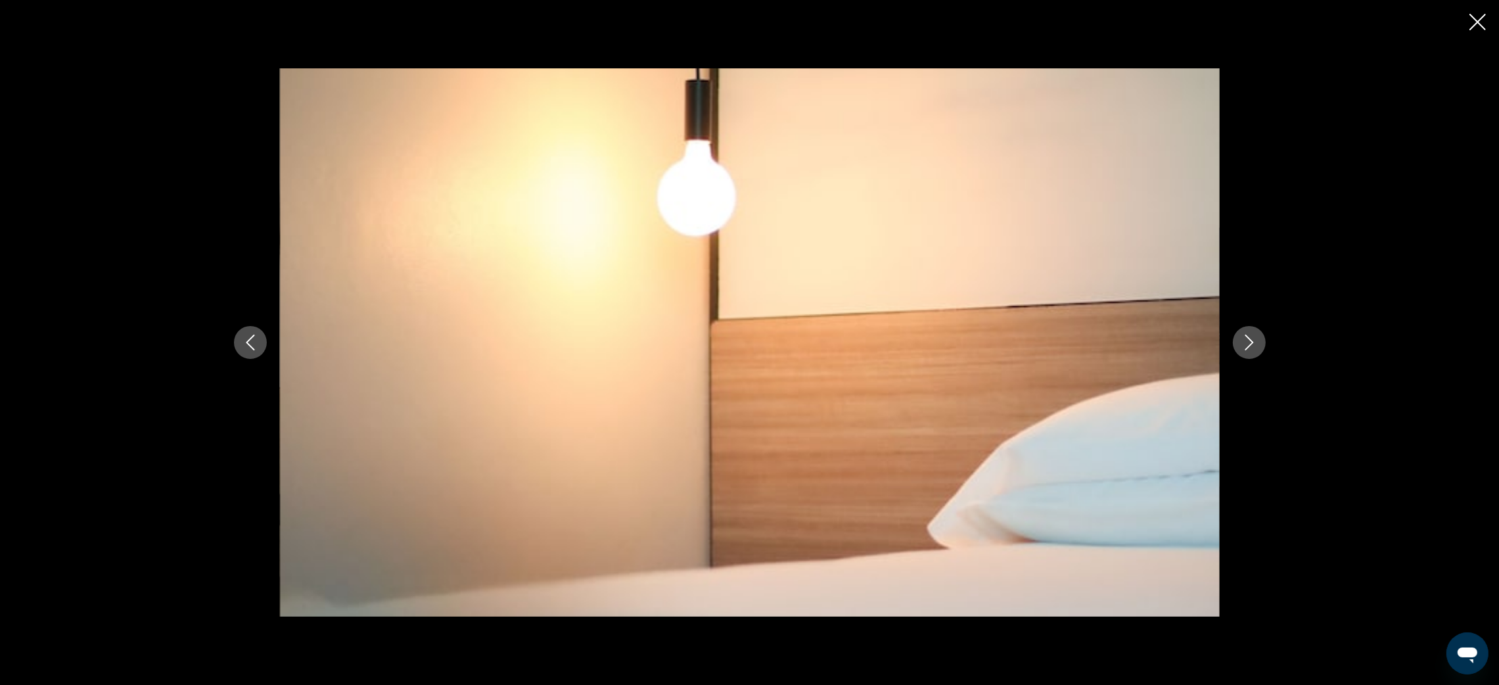
click at [1245, 339] on icon "Next image" at bounding box center [1249, 343] width 16 height 16
